Goal: Transaction & Acquisition: Download file/media

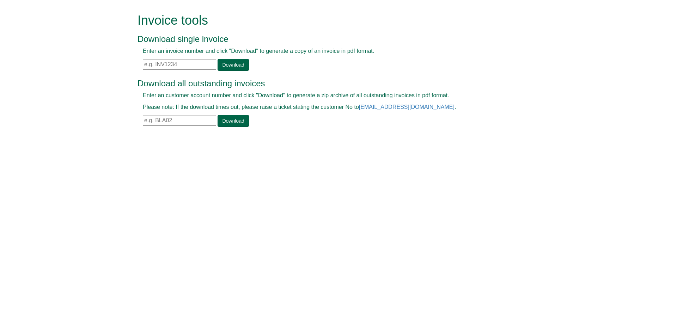
click at [147, 66] on input "text" at bounding box center [179, 65] width 73 height 10
paste input "INV1350778"
click at [239, 65] on link "Download" at bounding box center [233, 65] width 31 height 12
drag, startPoint x: 178, startPoint y: 62, endPoint x: 124, endPoint y: 62, distance: 53.6
click at [124, 62] on form "Invoice tools Download single invoice Enter an invoice number and click "Downlo…" at bounding box center [338, 71] width 677 height 142
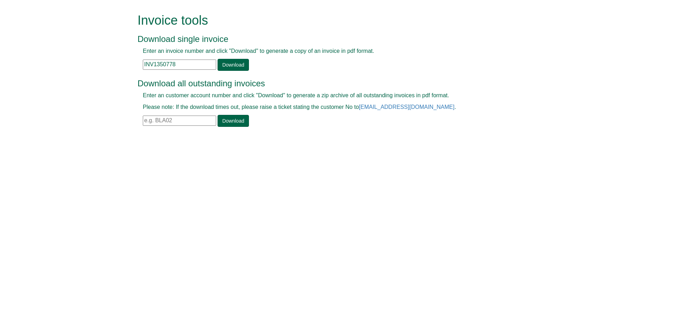
click at [156, 65] on input "INV1350778" at bounding box center [179, 65] width 73 height 10
drag, startPoint x: 181, startPoint y: 66, endPoint x: 126, endPoint y: 68, distance: 55.4
click at [126, 68] on form "Invoice tools Download single invoice Enter an invoice number and click "Downlo…" at bounding box center [338, 71] width 677 height 142
paste input "61389"
type input "INV1361389"
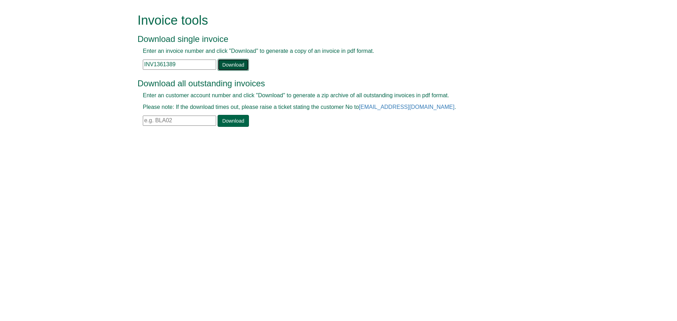
click at [236, 64] on link "Download" at bounding box center [233, 65] width 31 height 12
